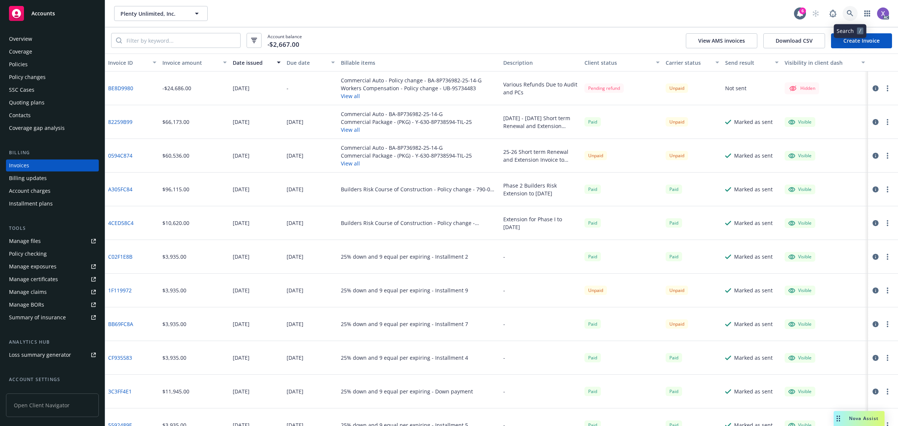
click at [852, 13] on icon at bounding box center [849, 13] width 7 height 7
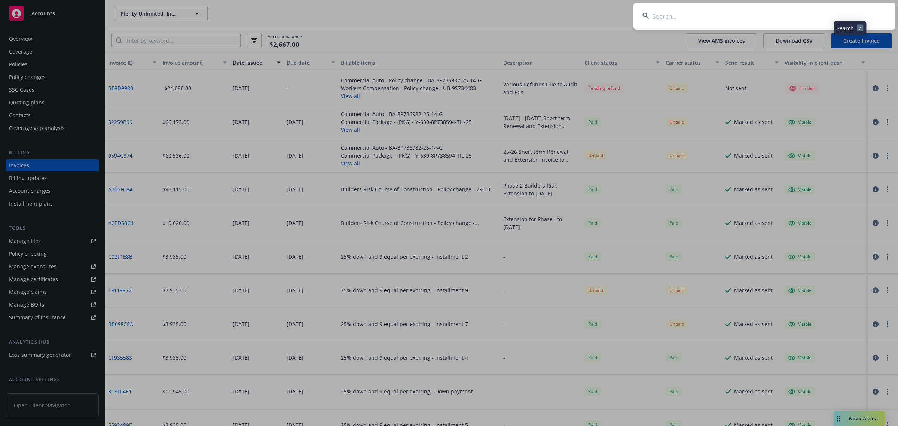
click at [753, 12] on input at bounding box center [764, 16] width 262 height 27
type input "SRSC RE, LLC"
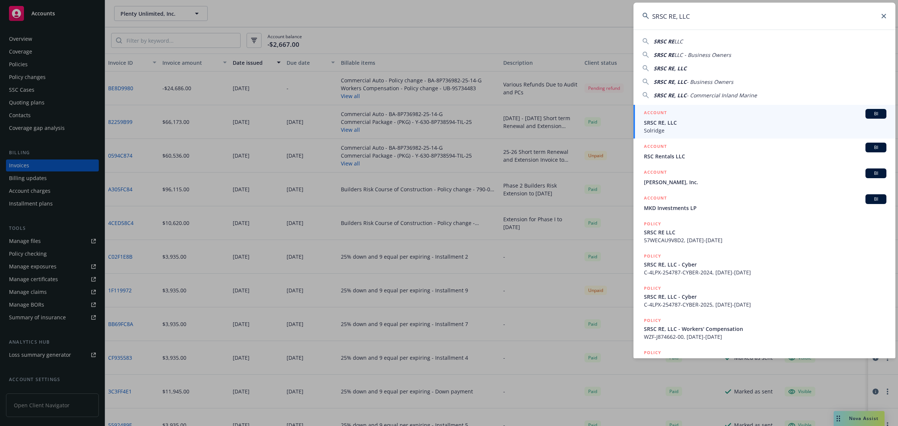
click at [674, 126] on span "Solridge" at bounding box center [765, 130] width 242 height 8
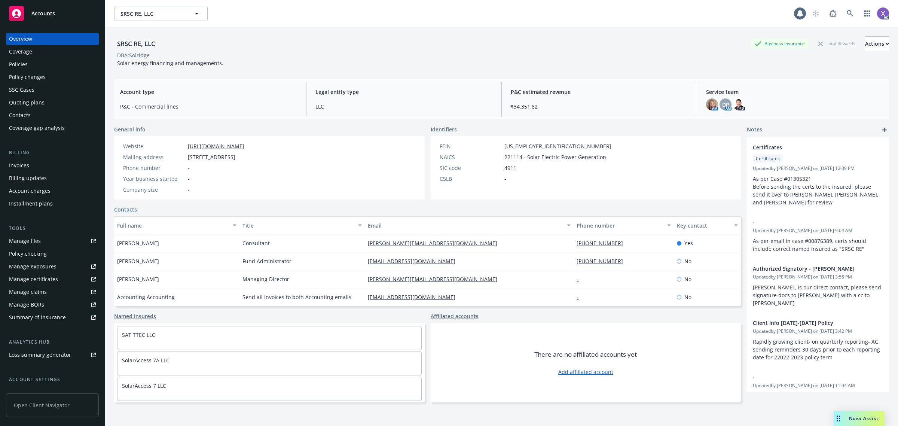
click at [28, 163] on div "Invoices" at bounding box center [19, 165] width 20 height 12
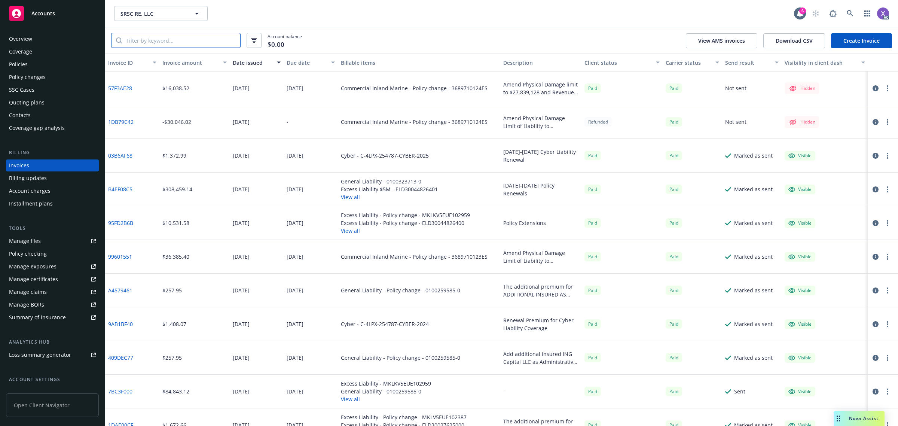
click at [144, 40] on input "search" at bounding box center [181, 40] width 118 height 14
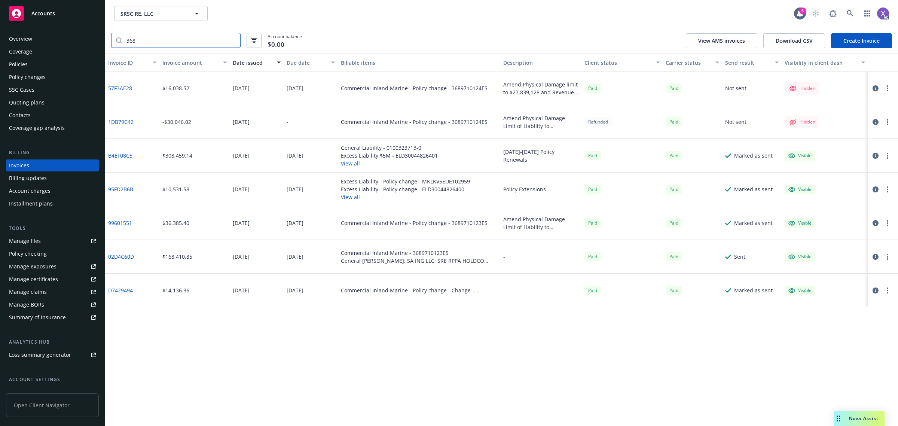
click at [148, 42] on input "368" at bounding box center [181, 40] width 118 height 14
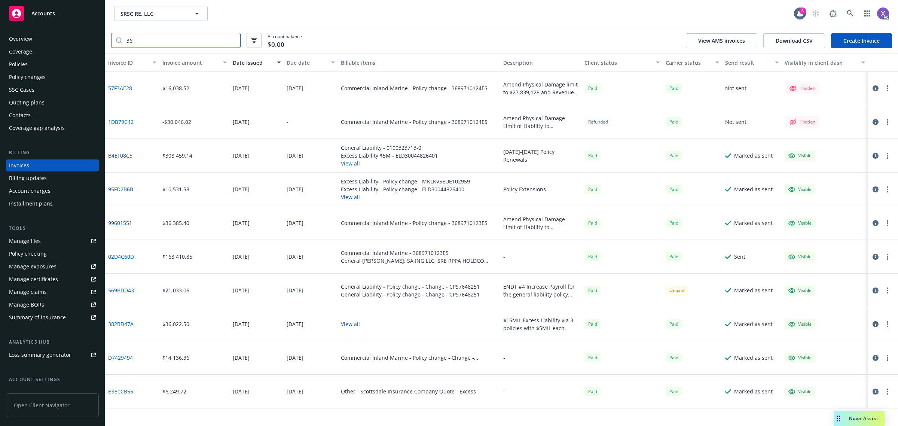
type input "3"
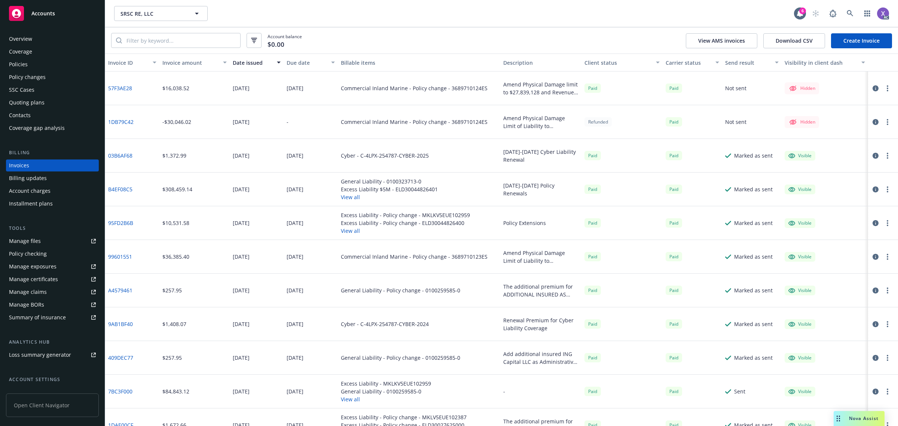
click at [14, 64] on div "Policies" at bounding box center [18, 64] width 19 height 12
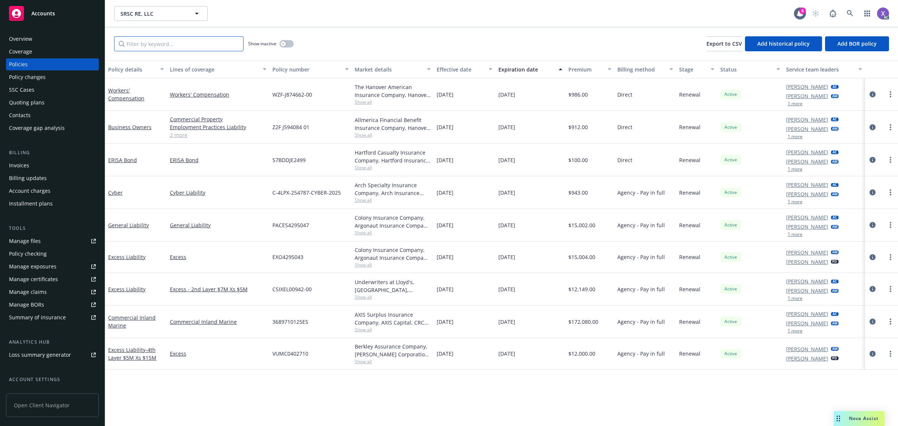
click at [153, 49] on input "Filter by keyword..." at bounding box center [178, 43] width 129 height 15
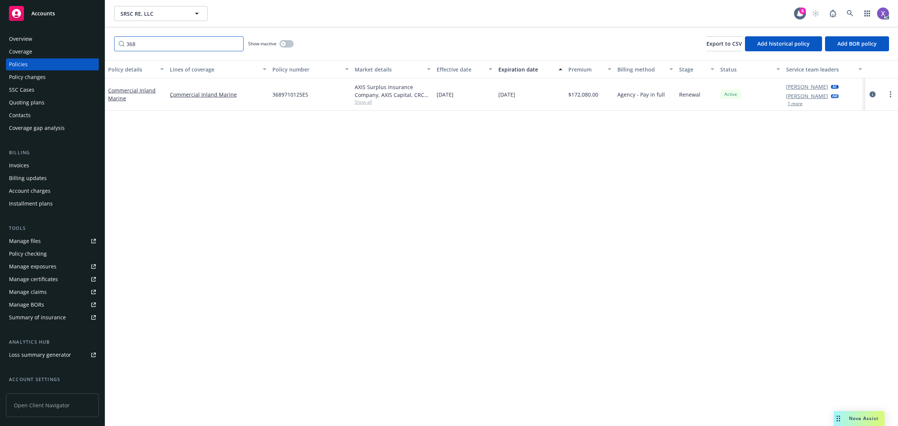
type input "368"
click at [19, 168] on div "Invoices" at bounding box center [19, 165] width 20 height 12
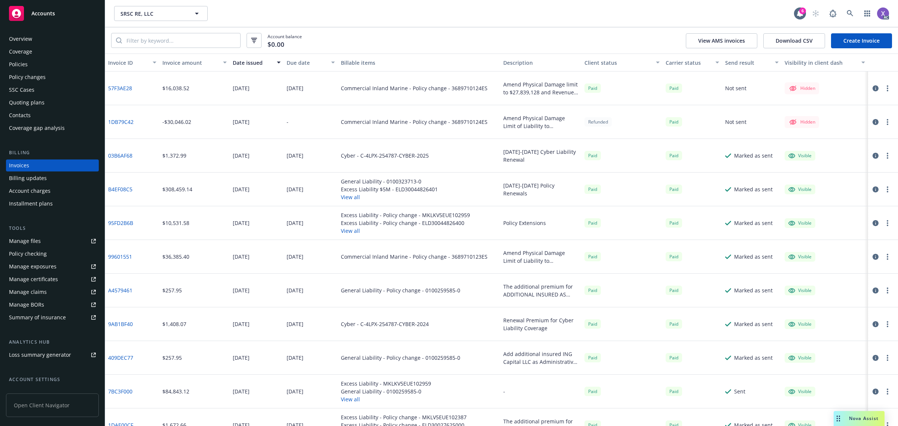
click at [12, 66] on div "Policies" at bounding box center [18, 64] width 19 height 12
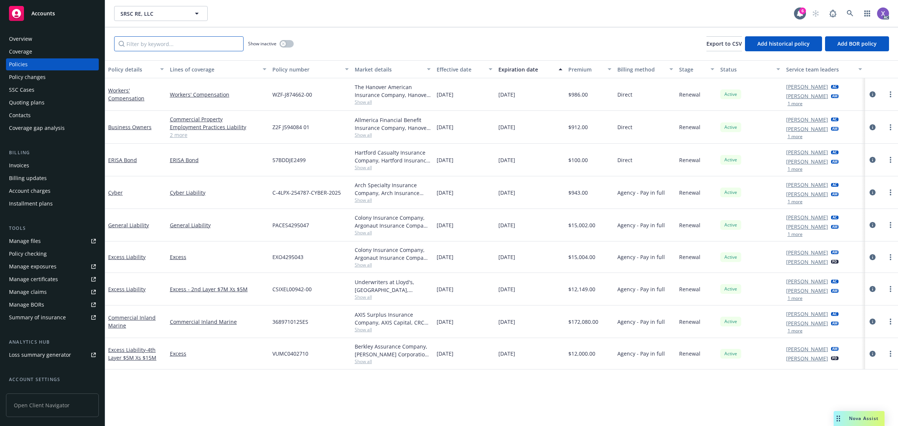
click at [147, 43] on input "Filter by keyword..." at bounding box center [178, 43] width 129 height 15
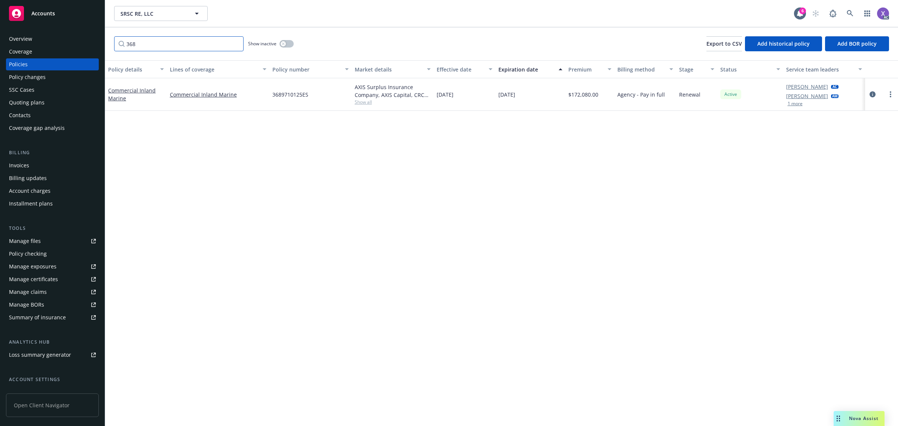
type input "368"
click at [850, 13] on icon at bounding box center [849, 13] width 6 height 6
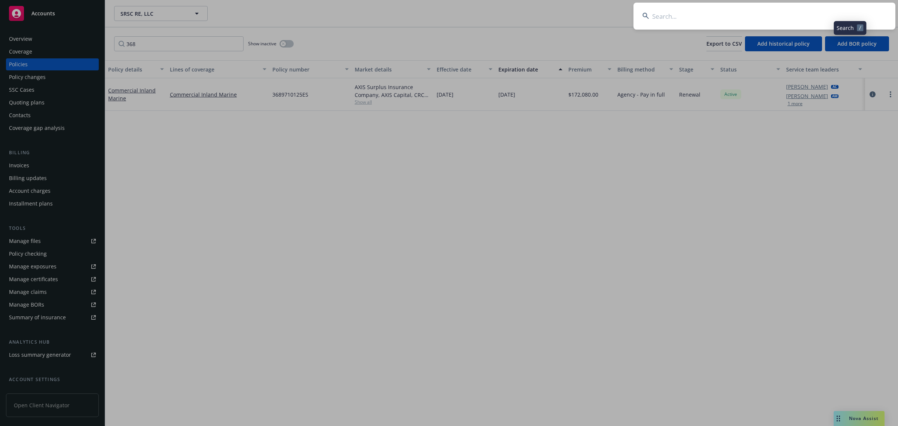
click at [737, 22] on input at bounding box center [764, 16] width 262 height 27
type input "Calysta, Inc"
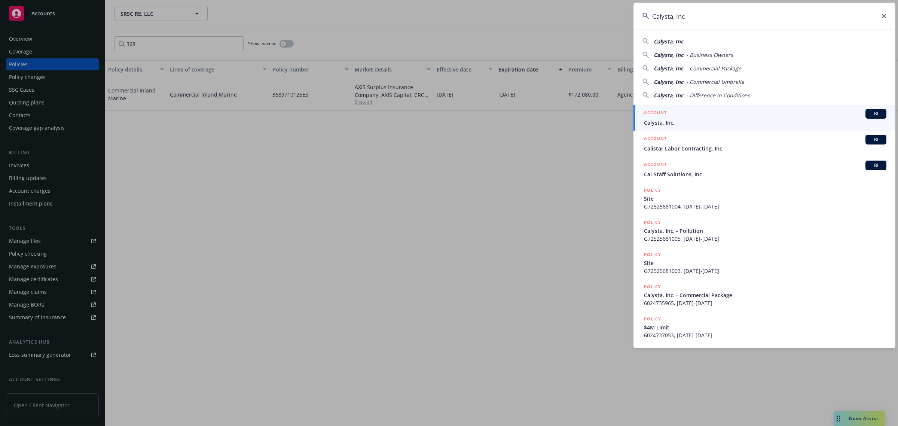
click at [682, 126] on span "Calysta, Inc." at bounding box center [765, 123] width 242 height 8
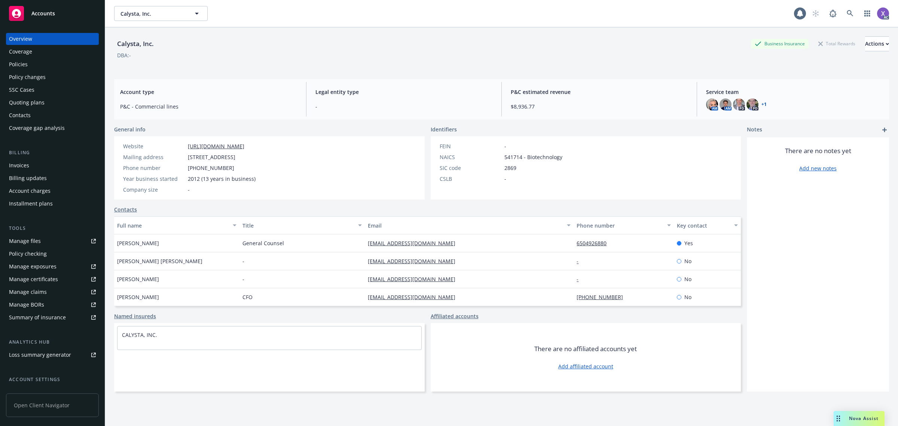
click at [17, 164] on div "Invoices" at bounding box center [19, 165] width 20 height 12
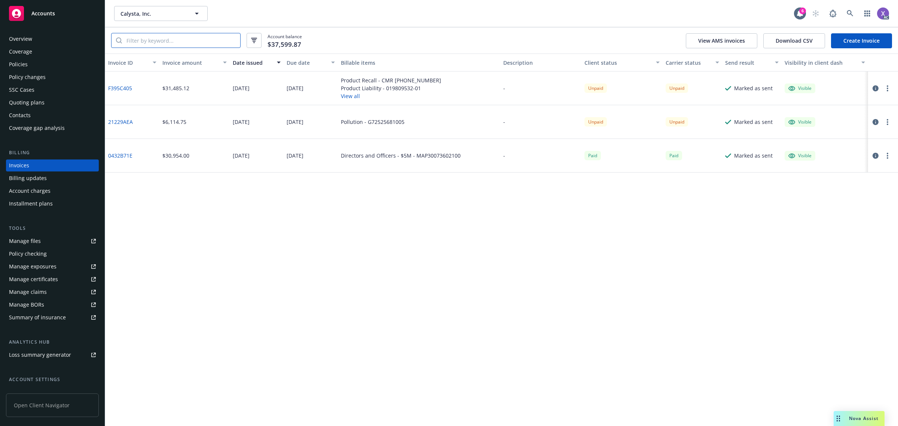
click at [137, 40] on input "search" at bounding box center [181, 40] width 118 height 14
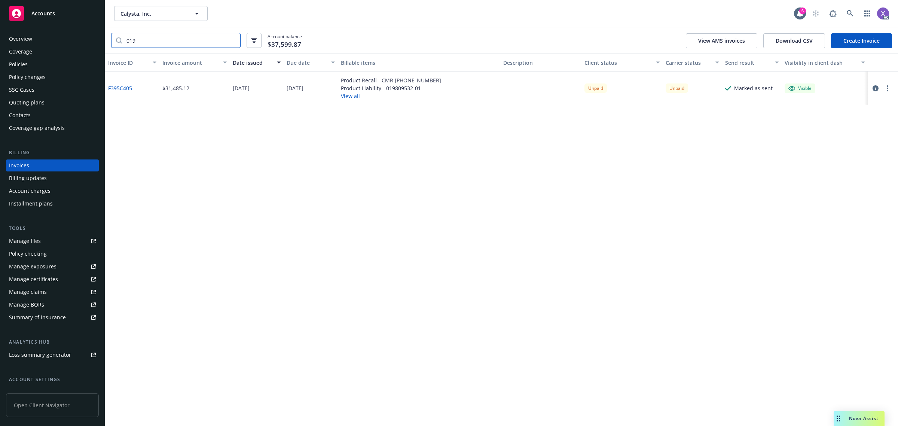
type input "019"
click at [119, 85] on link "F395C405" at bounding box center [120, 88] width 24 height 8
click at [27, 65] on div "Policies" at bounding box center [18, 64] width 19 height 12
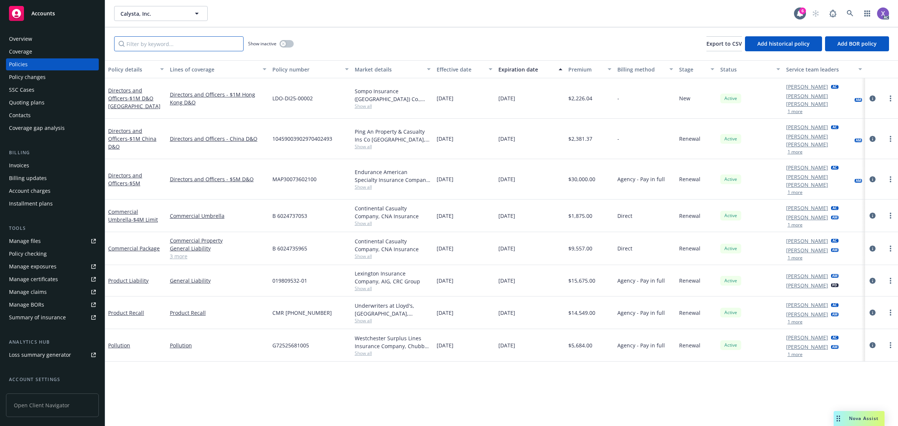
click at [142, 42] on input "Filter by keyword..." at bounding box center [178, 43] width 129 height 15
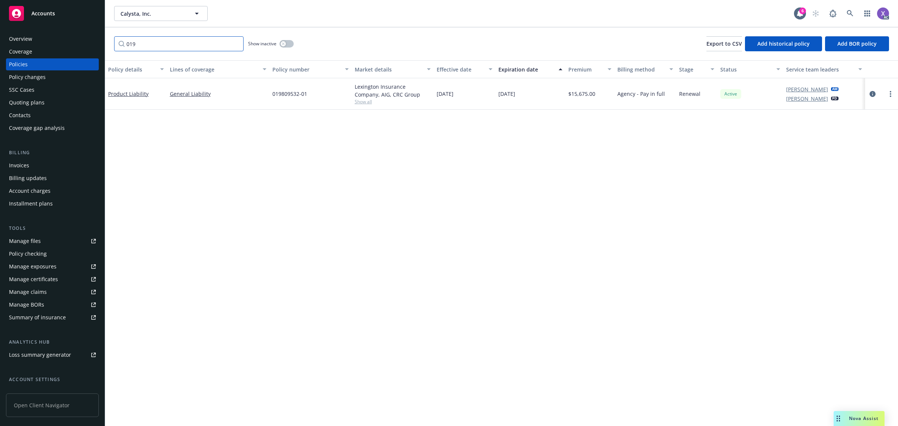
type input "019"
click at [848, 13] on icon at bounding box center [849, 13] width 7 height 7
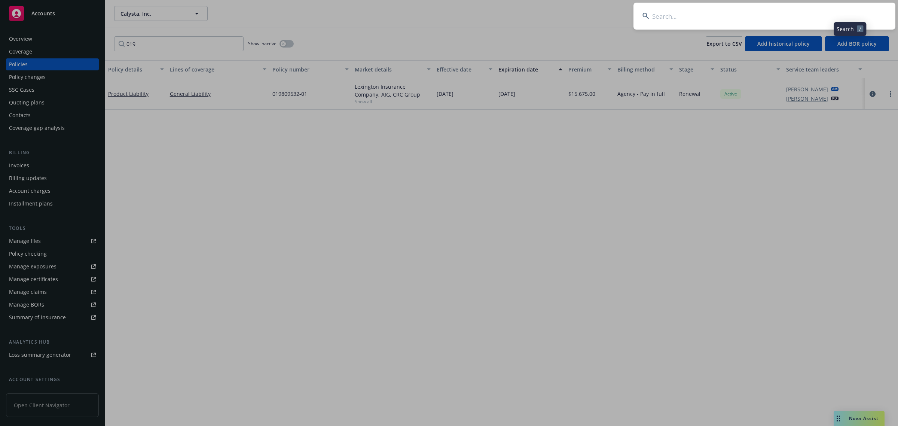
drag, startPoint x: 848, startPoint y: 13, endPoint x: 751, endPoint y: 10, distance: 97.3
click at [751, 10] on input at bounding box center [764, 16] width 262 height 27
type input "Airlinq Inc"
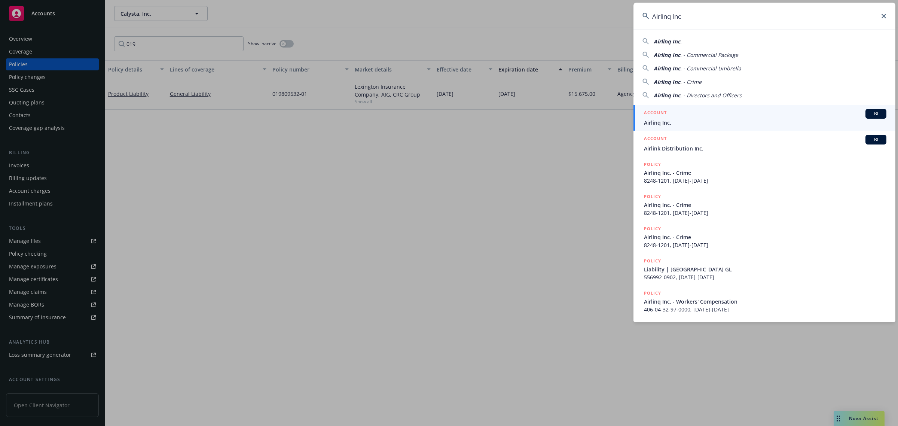
click at [663, 121] on span "Airlinq Inc." at bounding box center [765, 123] width 242 height 8
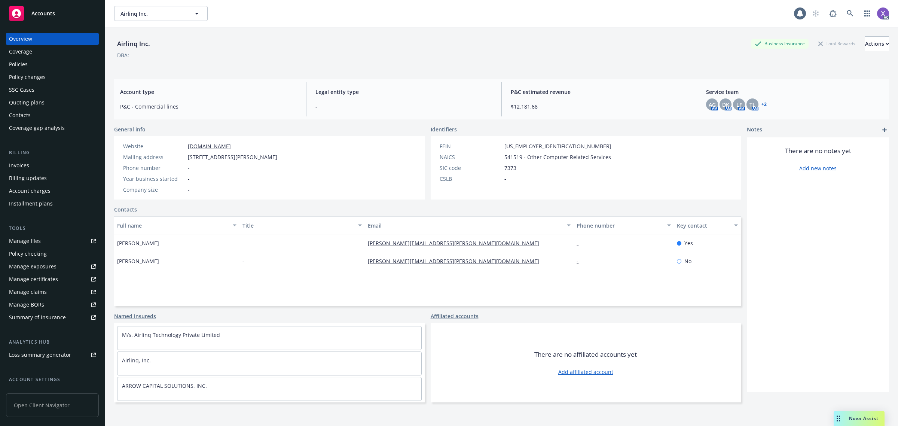
click at [23, 168] on div "Invoices" at bounding box center [19, 165] width 20 height 12
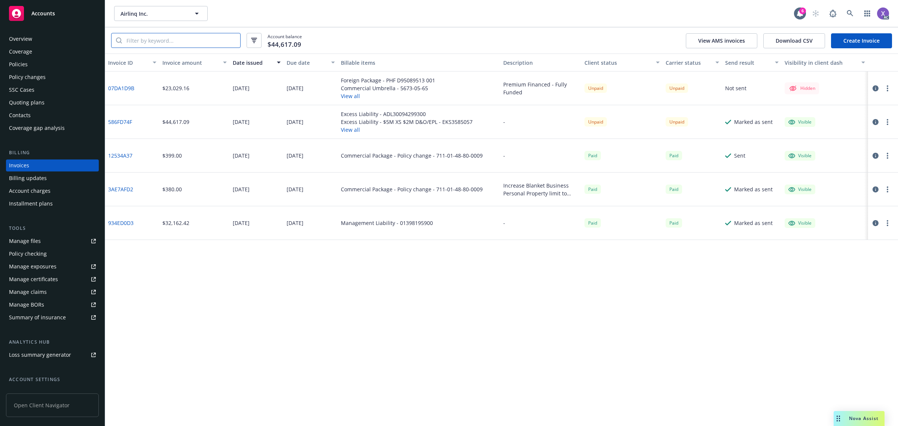
click at [167, 43] on input "search" at bounding box center [181, 40] width 118 height 14
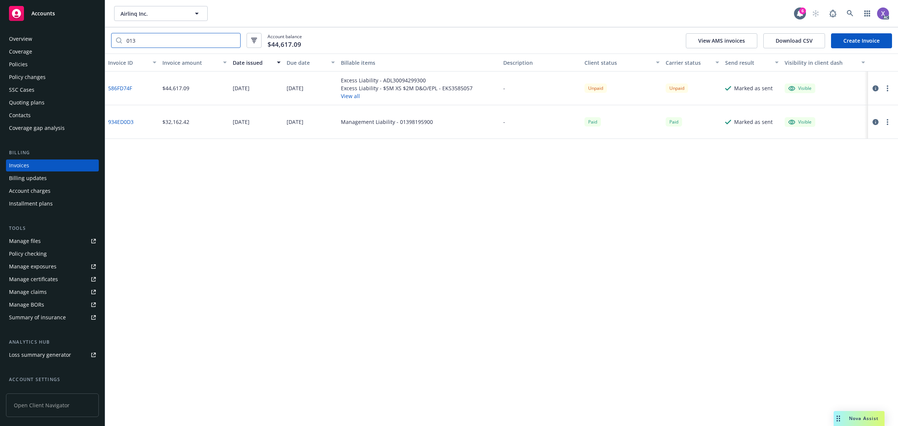
type input "013"
click at [125, 88] on link "586FD74F" at bounding box center [120, 88] width 24 height 8
click at [23, 64] on div "Policies" at bounding box center [18, 64] width 19 height 12
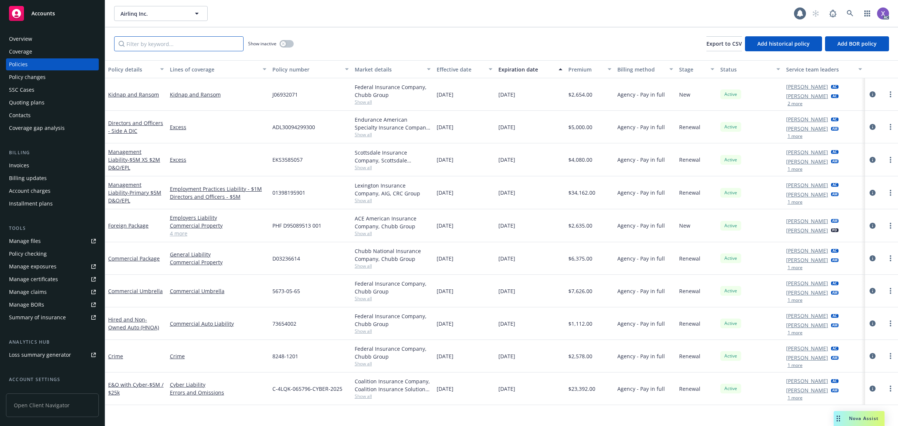
click at [146, 40] on input "Filter by keyword..." at bounding box center [178, 43] width 129 height 15
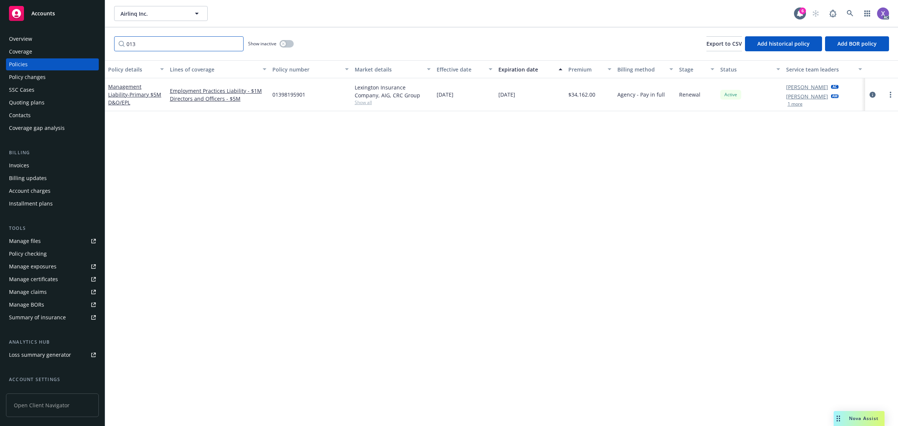
type input "013"
click at [847, 12] on icon at bounding box center [849, 13] width 6 height 6
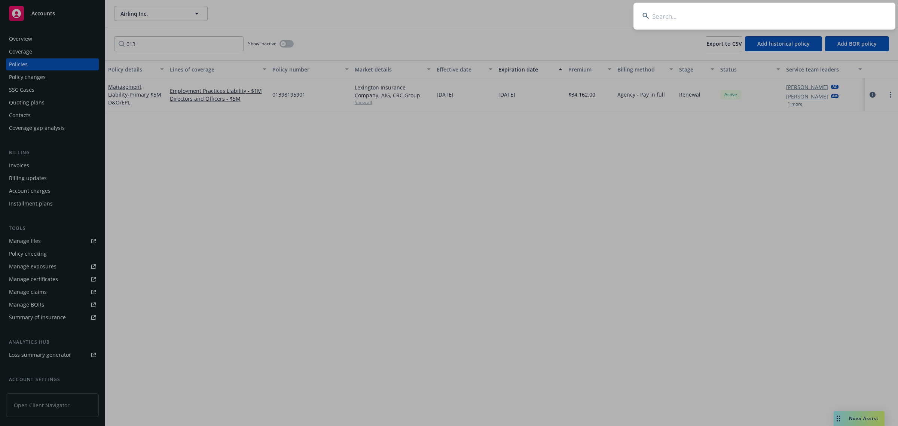
click at [760, 14] on input at bounding box center [764, 16] width 262 height 27
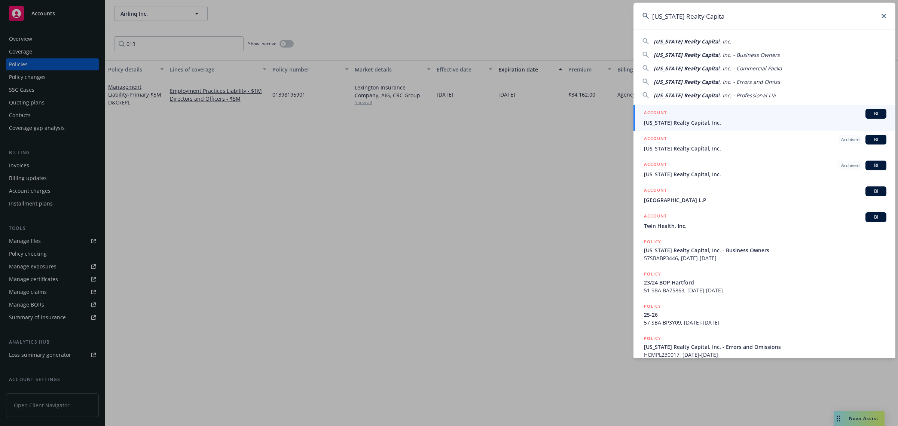
type input "[US_STATE] Realty Capita"
click at [697, 125] on span "[US_STATE] Realty Capital, Inc." at bounding box center [765, 123] width 242 height 8
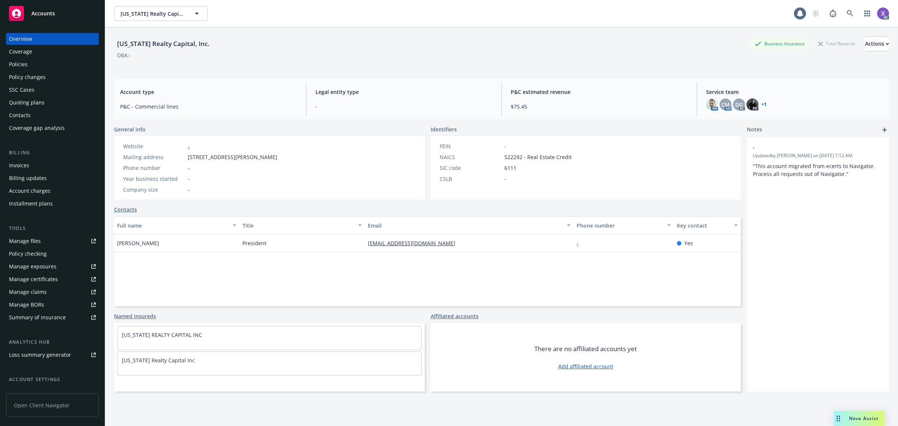
click at [27, 167] on div "Invoices" at bounding box center [19, 165] width 20 height 12
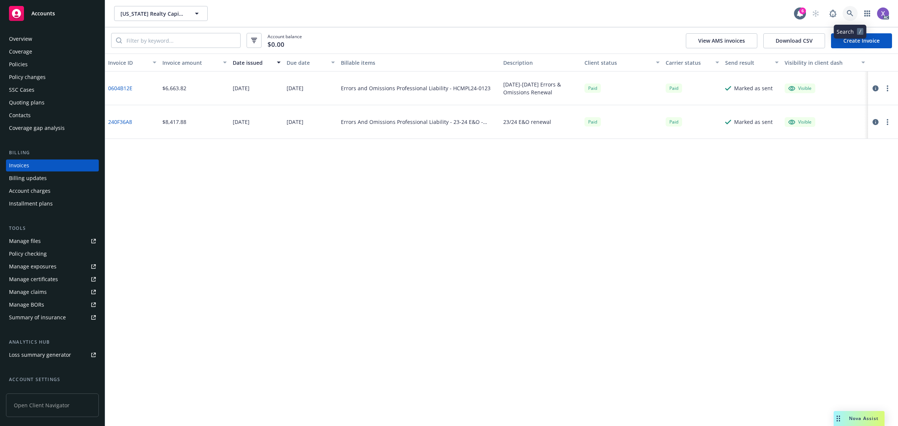
click at [848, 13] on icon at bounding box center [849, 13] width 7 height 7
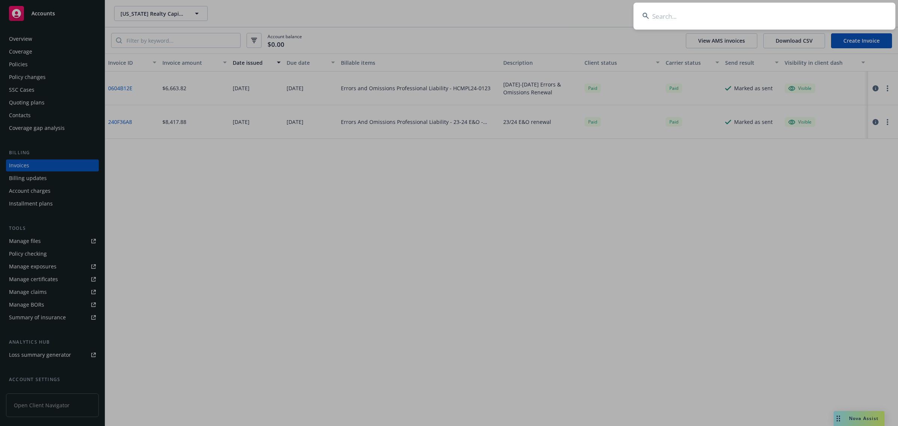
click at [758, 15] on input at bounding box center [764, 16] width 262 height 27
type input "H"
click at [689, 12] on input at bounding box center [764, 16] width 262 height 27
paste input "[US_STATE] Realty Capital In"
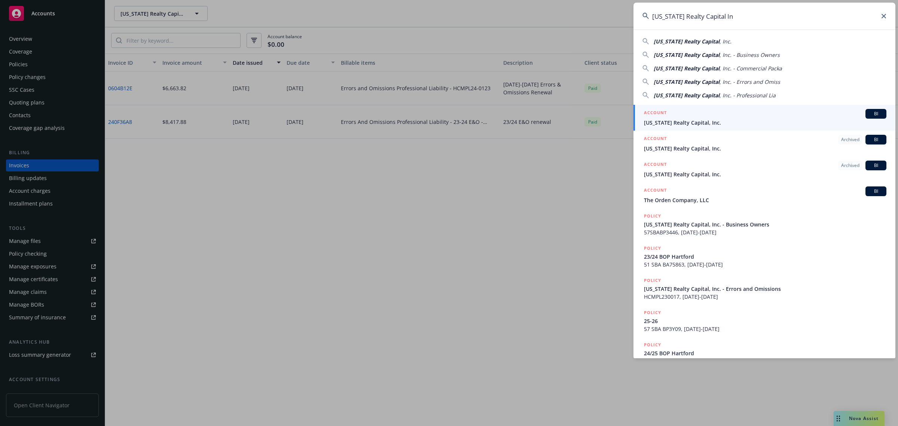
type input "[US_STATE] Realty Capital In"
click at [686, 122] on span "[US_STATE] Realty Capital, Inc." at bounding box center [765, 123] width 242 height 8
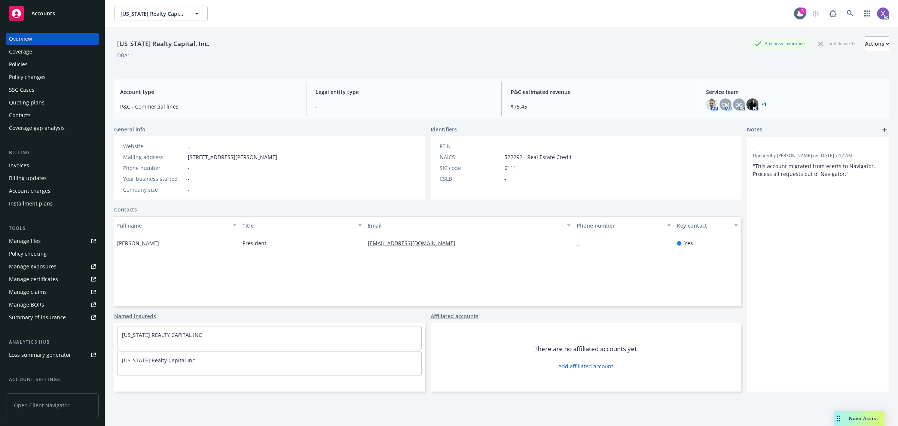
click at [27, 165] on div "Invoices" at bounding box center [19, 165] width 20 height 12
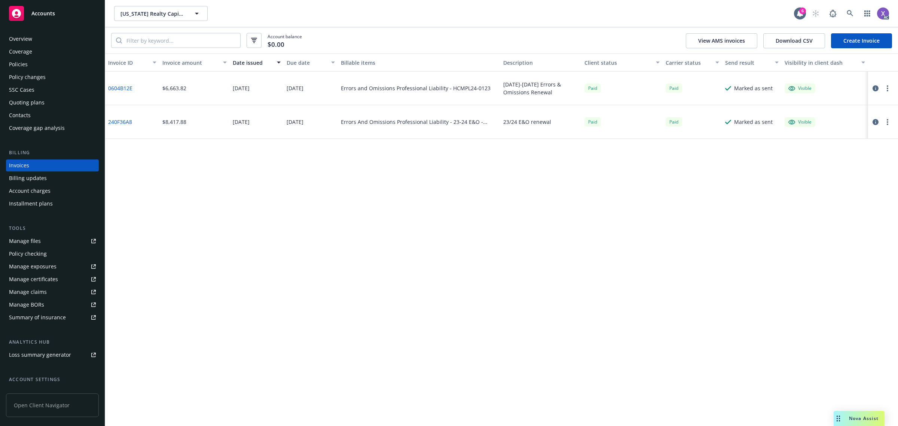
click at [24, 69] on div "Policies" at bounding box center [18, 64] width 19 height 12
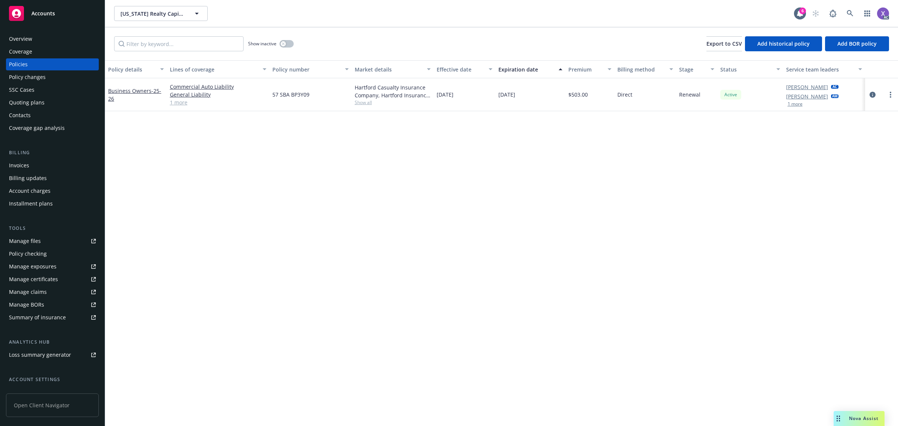
click at [294, 42] on div "Show inactive" at bounding box center [271, 43] width 46 height 15
click at [290, 42] on button "button" at bounding box center [286, 43] width 14 height 7
